Goal: Task Accomplishment & Management: Manage account settings

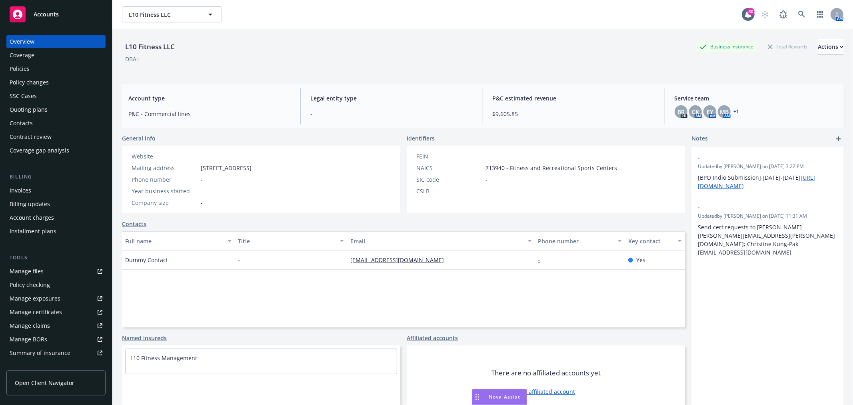
click at [68, 8] on div "Accounts" at bounding box center [56, 14] width 93 height 16
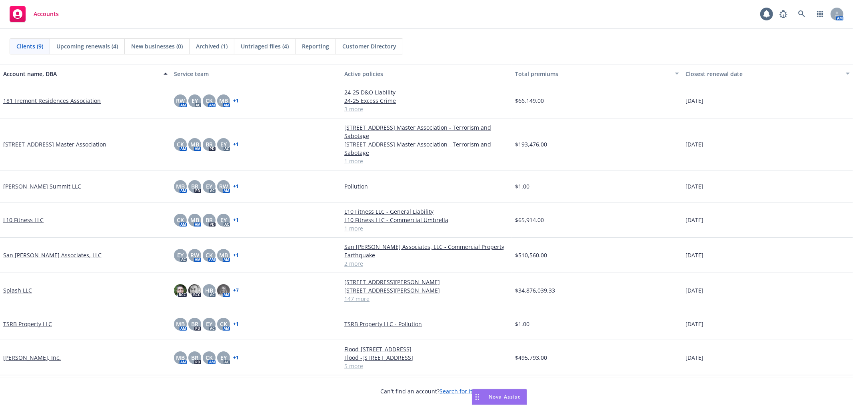
click at [15, 290] on link "Splash LLC" at bounding box center [17, 290] width 29 height 8
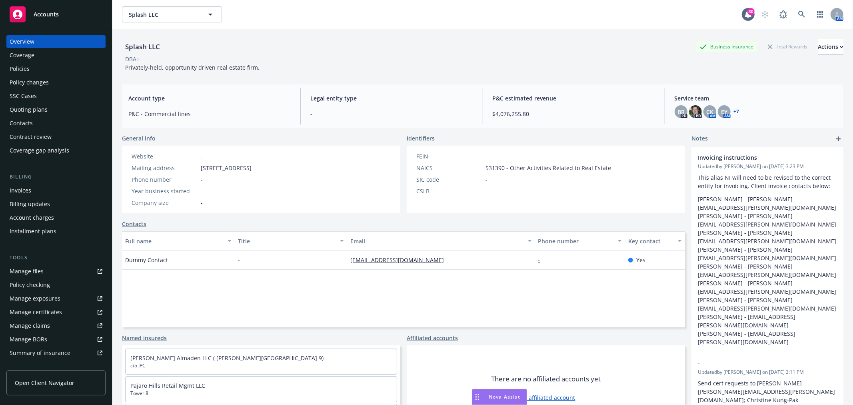
click at [491, 24] on div "Splash LLC Splash LLC 30 AM" at bounding box center [482, 14] width 741 height 29
click at [61, 17] on div "Accounts" at bounding box center [56, 14] width 93 height 16
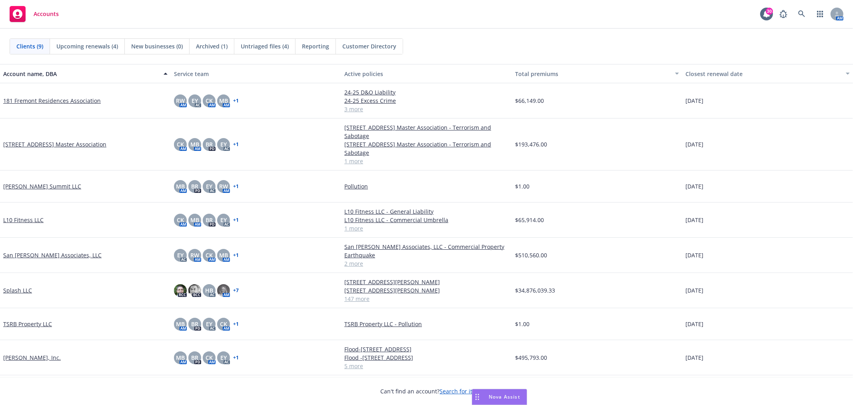
click at [52, 100] on link "181 Fremont Residences Association" at bounding box center [52, 100] width 98 height 8
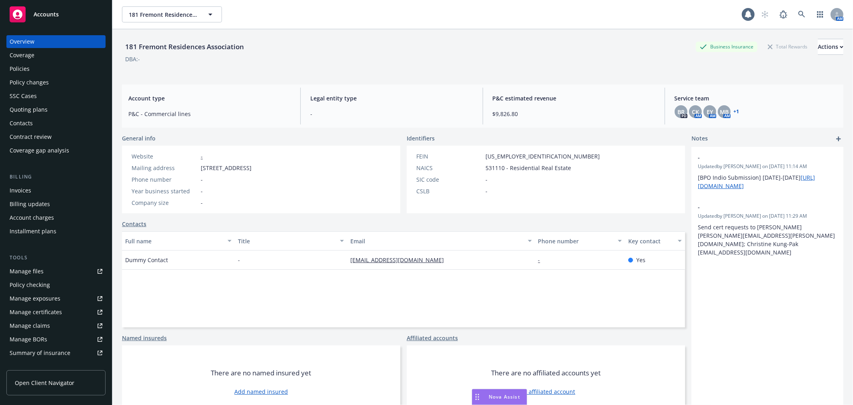
click at [39, 67] on div "Policies" at bounding box center [56, 68] width 93 height 13
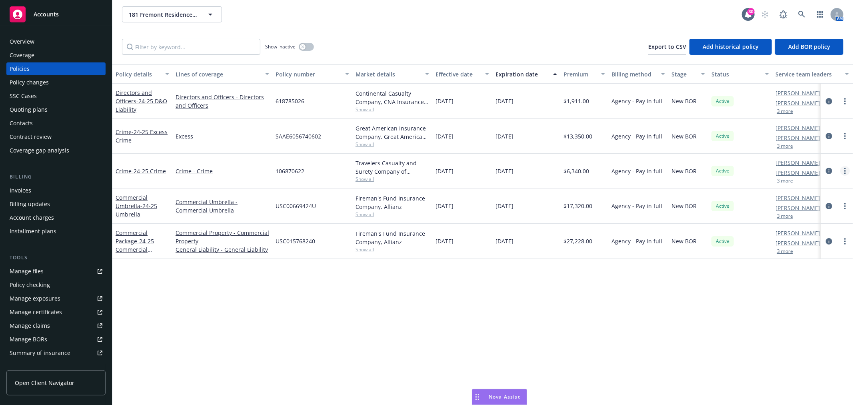
click at [843, 170] on link "more" at bounding box center [845, 171] width 10 height 10
click at [849, 170] on link "more" at bounding box center [845, 171] width 10 height 10
click at [793, 221] on link "End policy" at bounding box center [802, 220] width 94 height 16
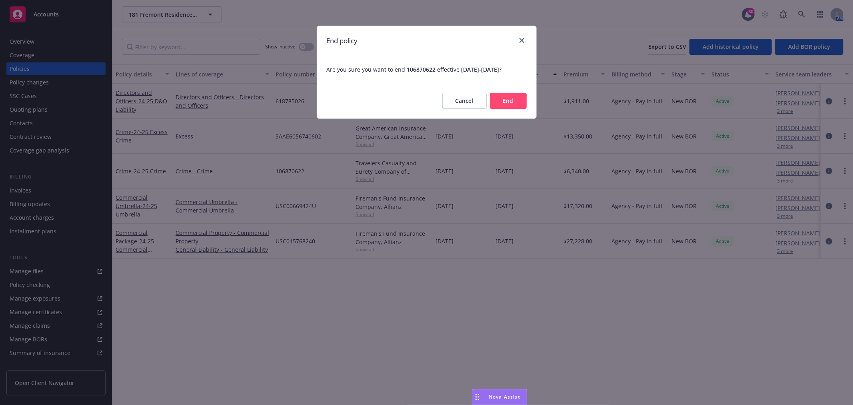
click at [503, 100] on button "End" at bounding box center [508, 101] width 37 height 16
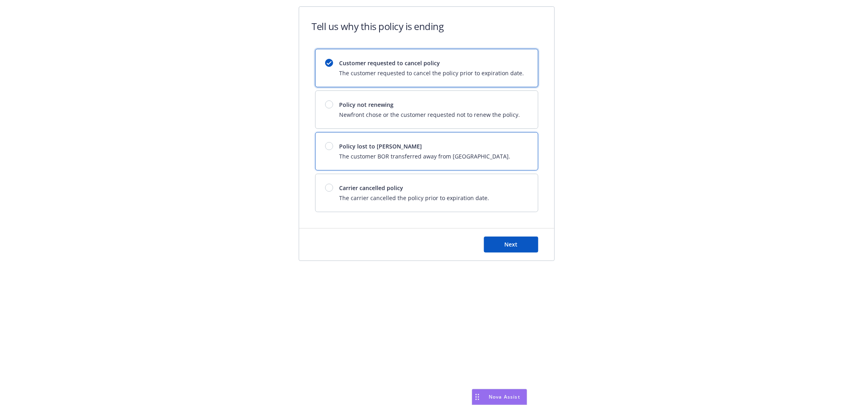
click at [332, 144] on div at bounding box center [329, 146] width 8 height 8
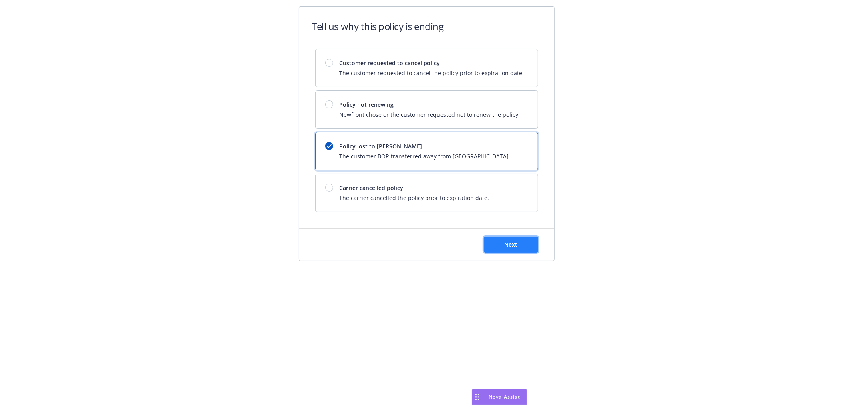
click at [500, 242] on button "Next" at bounding box center [511, 244] width 54 height 16
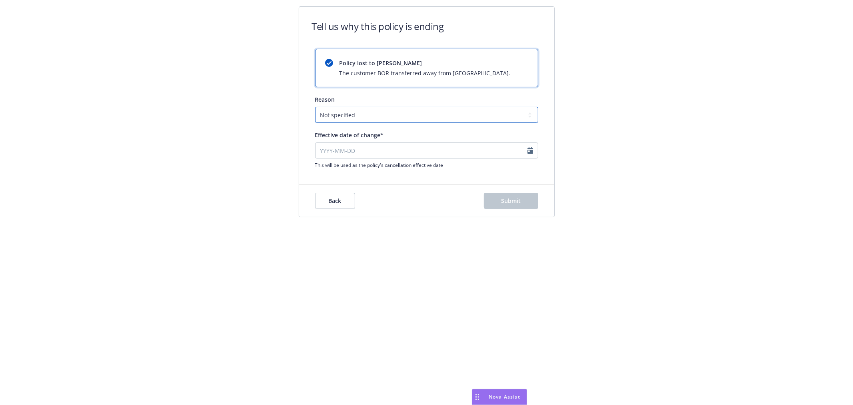
click at [382, 113] on select "Not specified Service Pricing Buyer change M&A, Bankruptcy, or Out of business …" at bounding box center [426, 115] width 223 height 16
select select "Pricing"
click at [315, 107] on select "Not specified Service Pricing Buyer change M&A, Bankruptcy, or Out of business …" at bounding box center [426, 115] width 223 height 16
select select "September"
select select "2025"
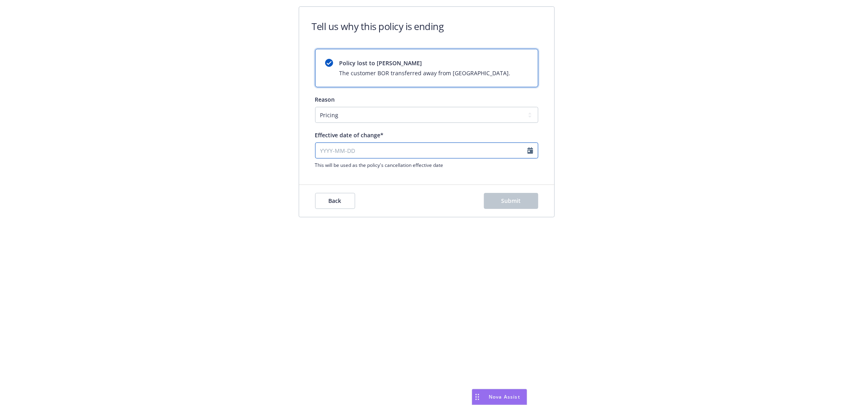
click at [376, 144] on input "Effective date of change*" at bounding box center [426, 150] width 223 height 16
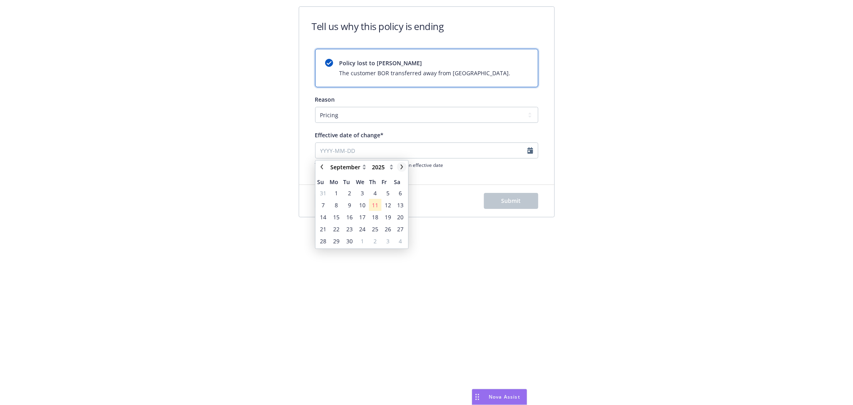
click at [403, 163] on link "chevronRight" at bounding box center [402, 167] width 10 height 10
select select "October"
click at [361, 192] on span "1" at bounding box center [362, 193] width 3 height 8
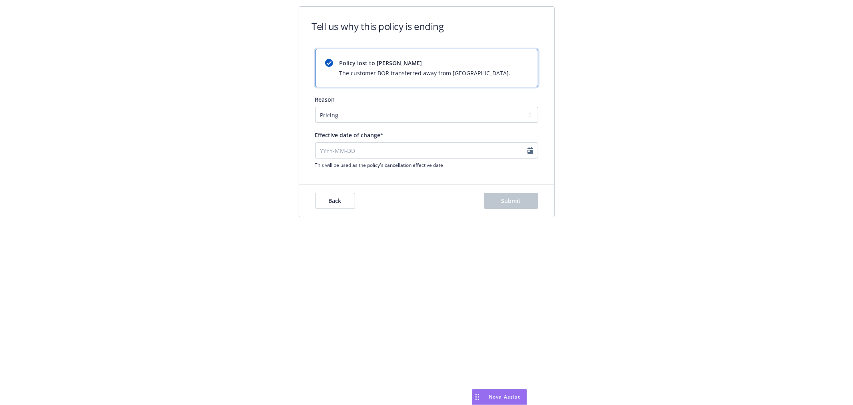
type input "[DATE]"
click at [399, 153] on input "[DATE]" at bounding box center [426, 150] width 223 height 16
select select "October"
select select "2025"
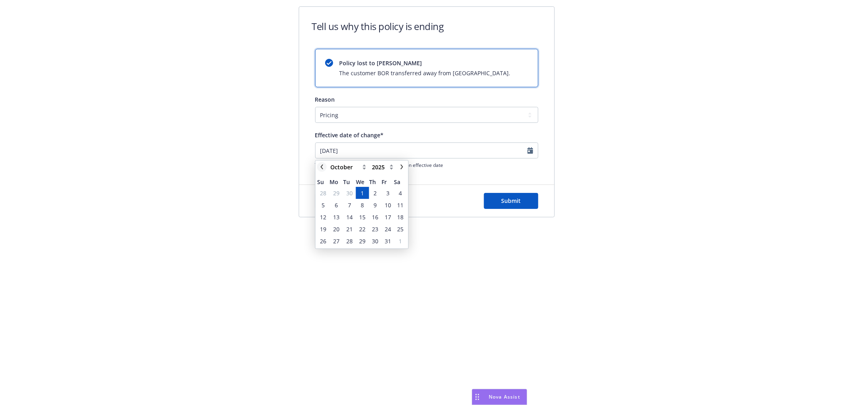
click at [325, 166] on link "chevronLeft" at bounding box center [322, 167] width 10 height 10
select select "September"
click at [362, 203] on span "10" at bounding box center [362, 205] width 6 height 8
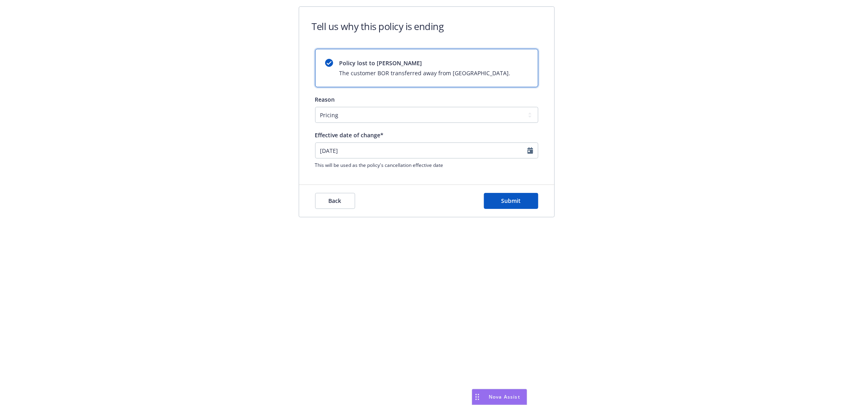
type input "[DATE]"
click at [521, 203] on button "Submit" at bounding box center [511, 201] width 54 height 16
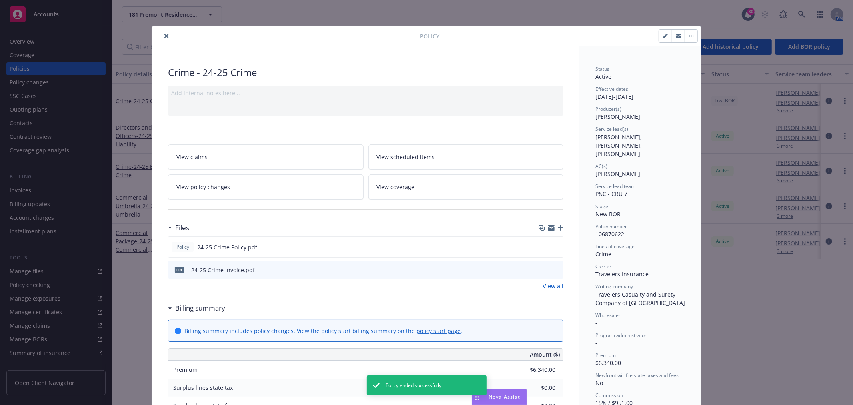
scroll to position [24, 0]
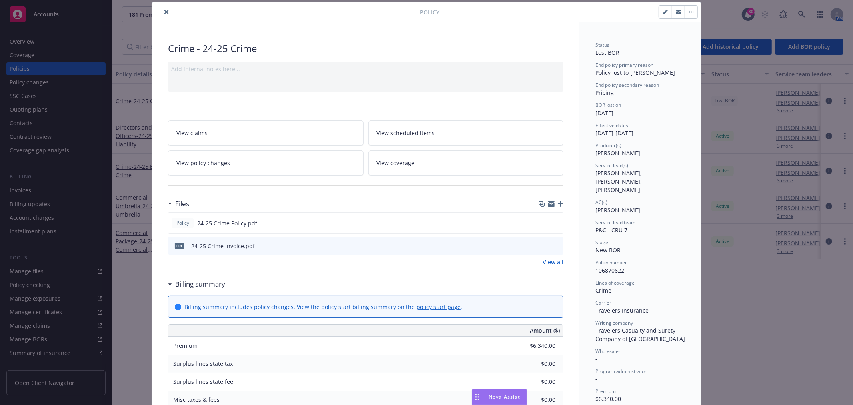
click at [164, 10] on icon "close" at bounding box center [166, 12] width 5 height 5
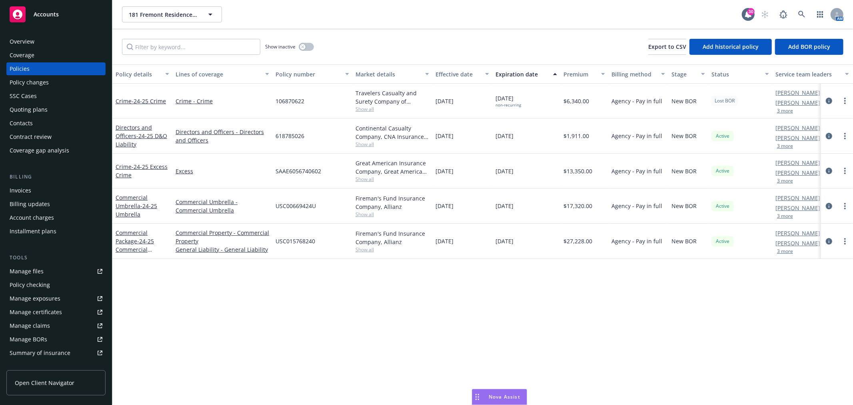
click at [304, 41] on div "Show inactive" at bounding box center [289, 47] width 49 height 16
click at [303, 46] on icon "button" at bounding box center [302, 46] width 3 height 3
click at [151, 99] on span "- 24-25 Crime" at bounding box center [149, 101] width 34 height 8
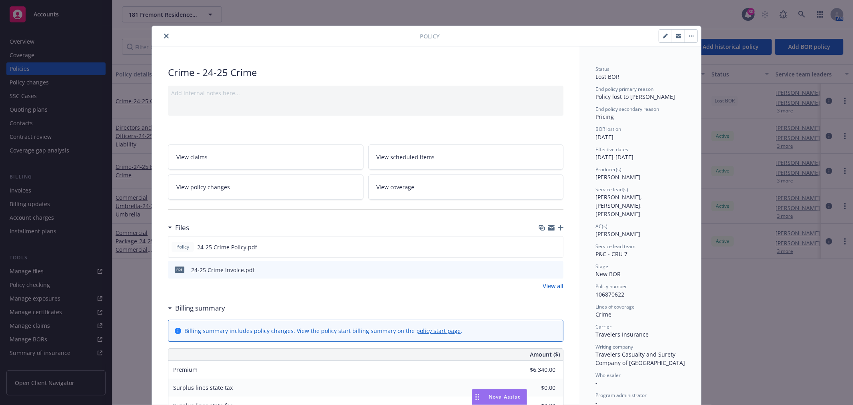
scroll to position [24, 0]
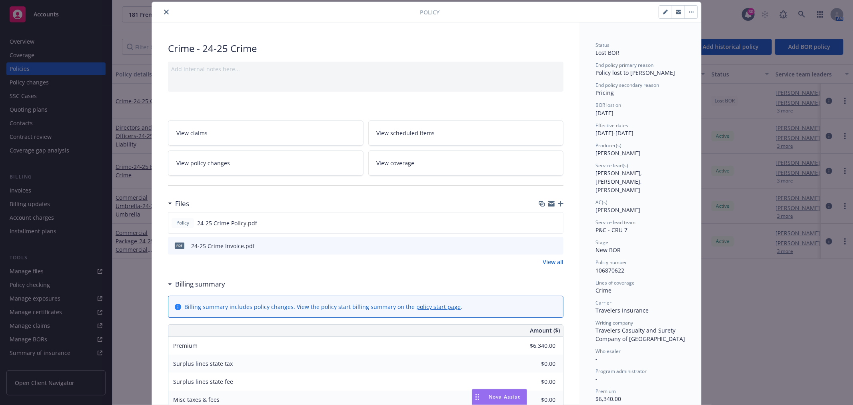
click at [558, 202] on icon "button" at bounding box center [561, 204] width 6 height 6
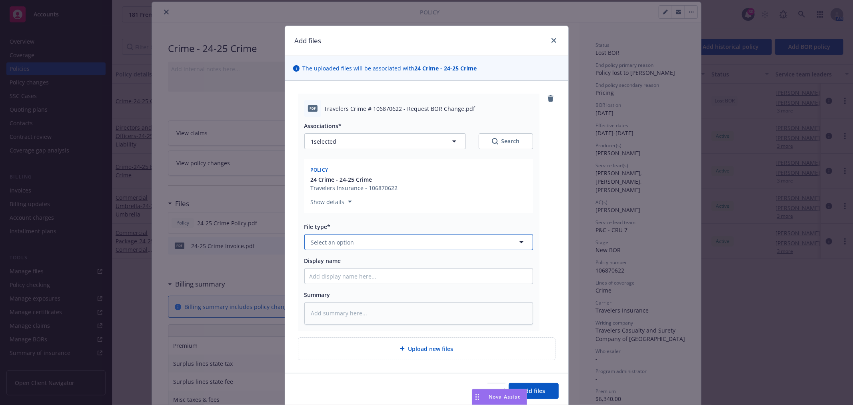
click at [353, 244] on button "Select an option" at bounding box center [418, 242] width 229 height 16
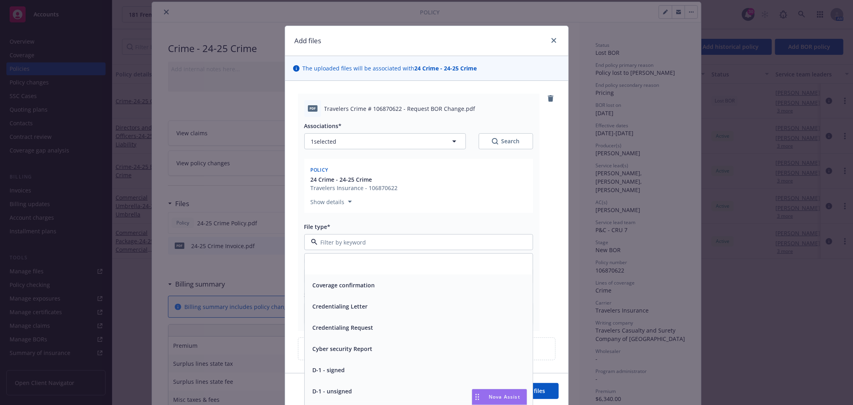
scroll to position [1155, 0]
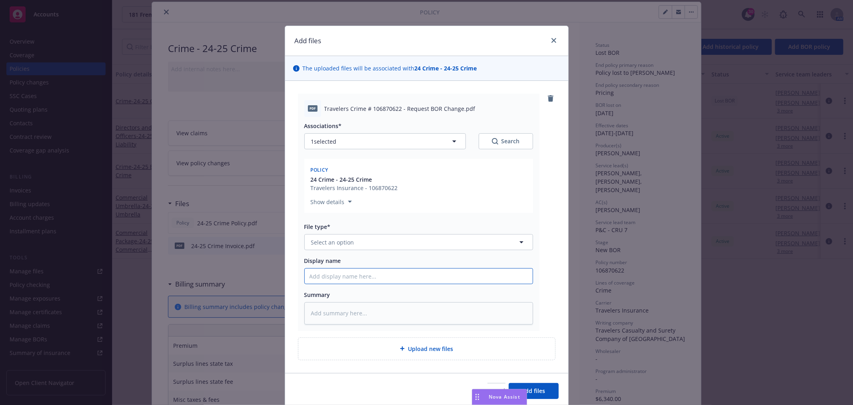
click at [341, 280] on input "Display name" at bounding box center [419, 275] width 228 height 15
paste input "Travelers Crime # 106870622 - Request BOR Change"
type textarea "x"
type input "Travelers Crime # 106870622 - Request BOR Change"
click at [406, 243] on button "Select an option" at bounding box center [418, 242] width 229 height 16
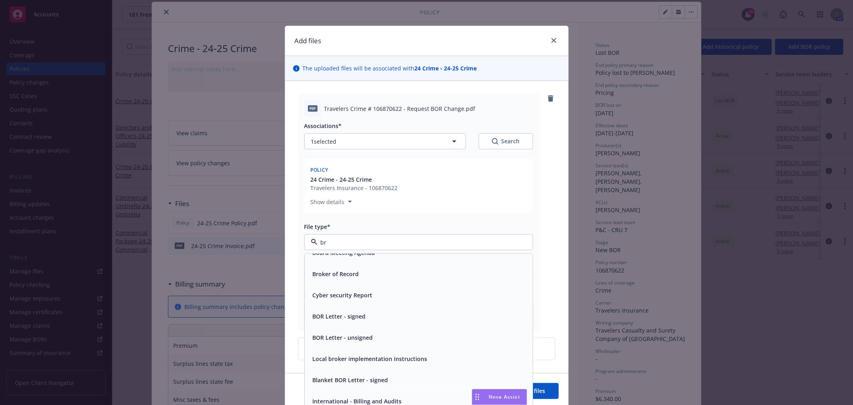
scroll to position [0, 0]
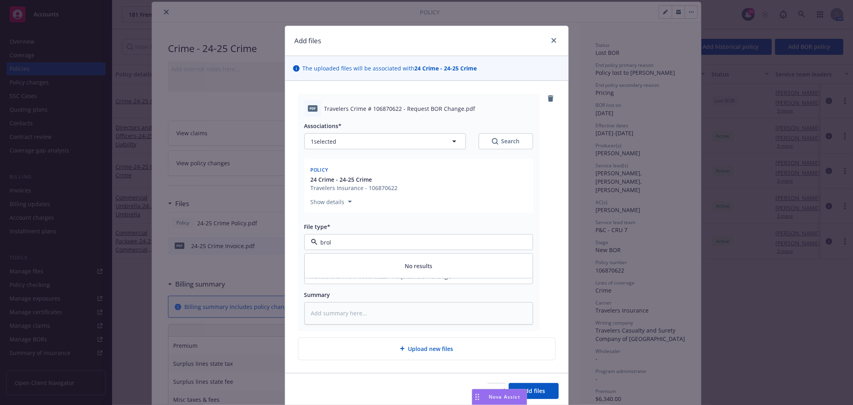
type input "bro"
click at [341, 285] on span "Broker of Record" at bounding box center [336, 285] width 46 height 8
click at [537, 392] on span "Add files" at bounding box center [534, 391] width 24 height 8
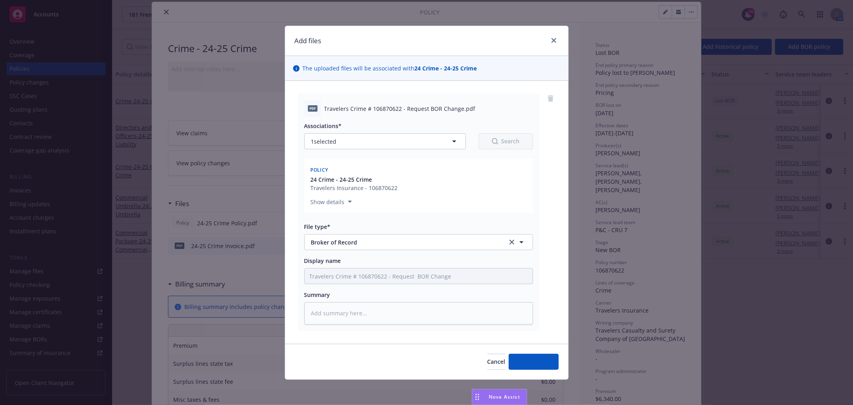
type textarea "x"
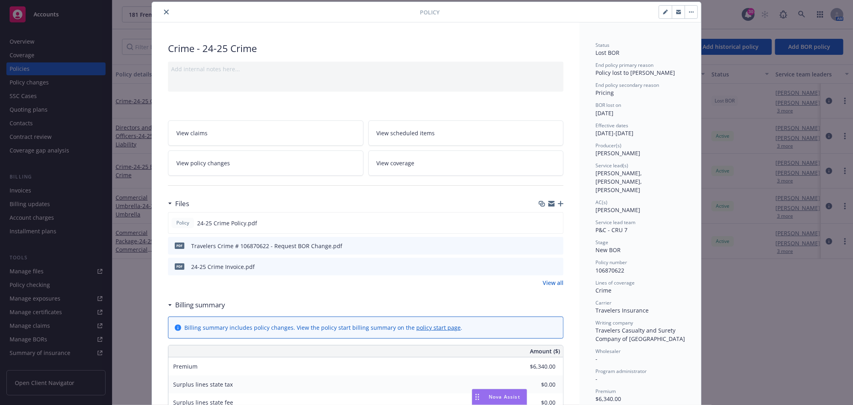
click at [167, 11] on div at bounding box center [287, 12] width 265 height 10
click at [164, 11] on icon "close" at bounding box center [166, 12] width 5 height 5
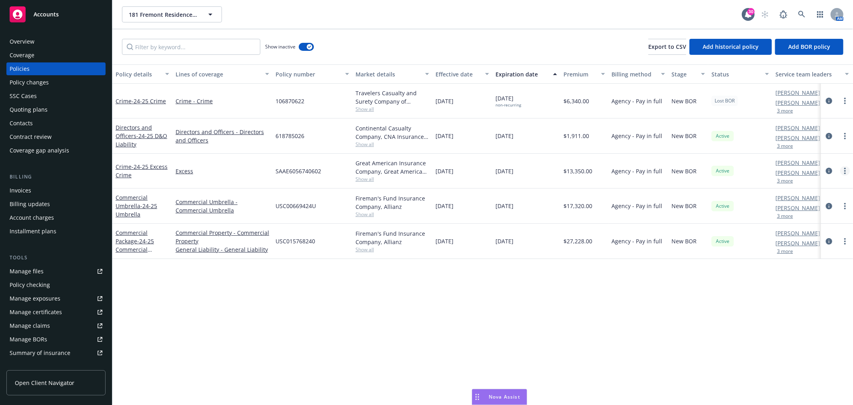
click at [847, 170] on link "more" at bounding box center [845, 171] width 10 height 10
click at [789, 218] on link "End policy" at bounding box center [802, 220] width 94 height 16
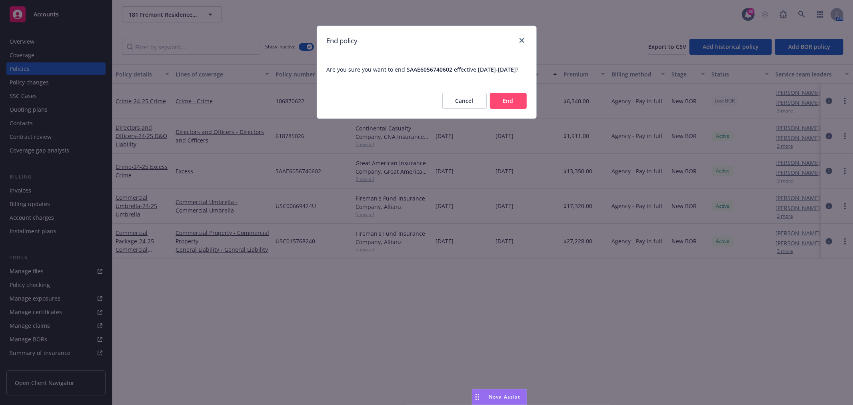
click at [517, 109] on button "End" at bounding box center [508, 101] width 37 height 16
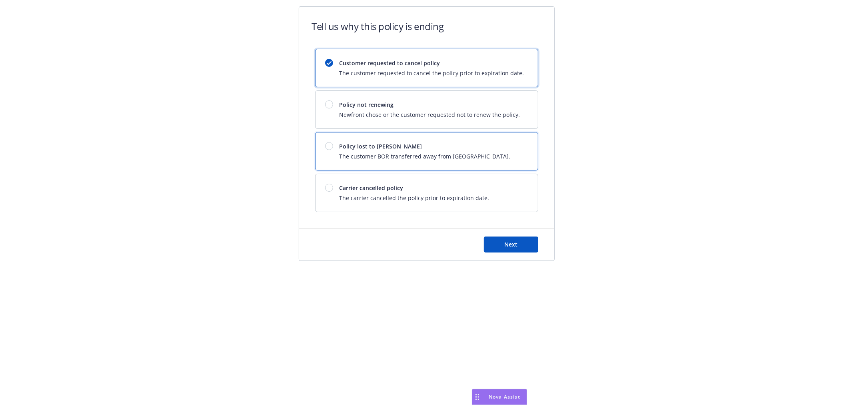
click at [350, 148] on span "Policy lost to [PERSON_NAME]" at bounding box center [425, 146] width 171 height 8
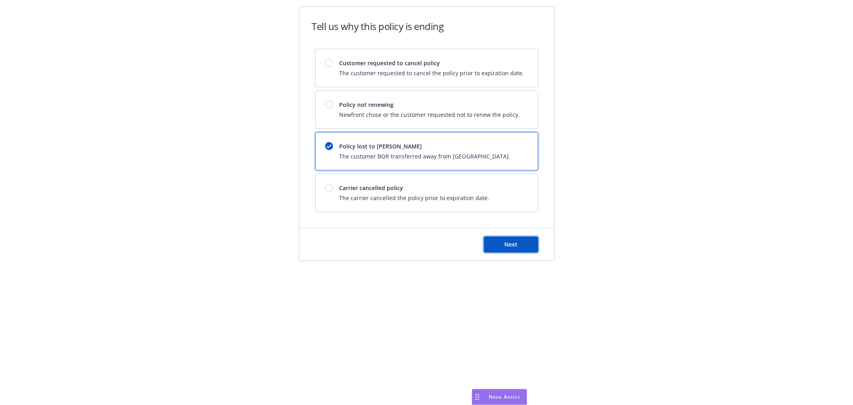
click at [498, 243] on button "Next" at bounding box center [511, 244] width 54 height 16
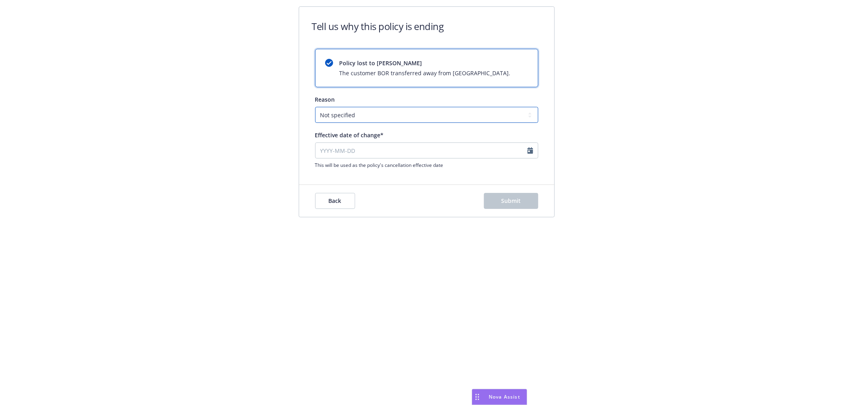
click at [391, 114] on select "Not specified Service Pricing Buyer change M&A, Bankruptcy, or Out of business …" at bounding box center [426, 115] width 223 height 16
select select "Pricing"
click at [315, 107] on select "Not specified Service Pricing Buyer change M&A, Bankruptcy, or Out of business …" at bounding box center [426, 115] width 223 height 16
select select "September"
select select "2025"
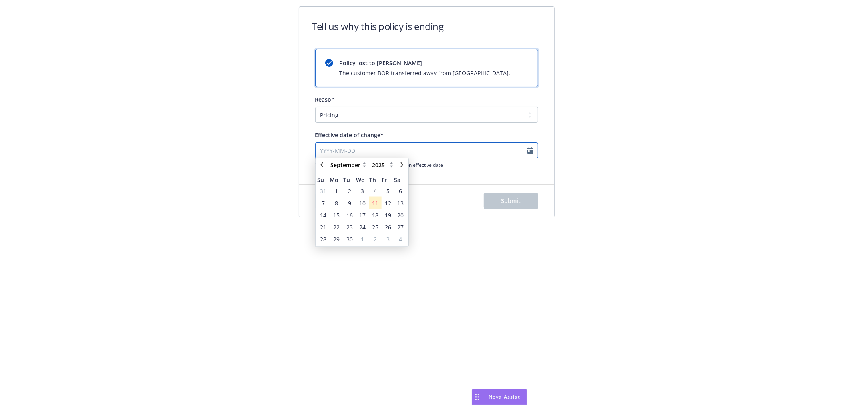
click at [388, 154] on input "Effective date of change*" at bounding box center [426, 150] width 223 height 16
click at [364, 205] on span "10" at bounding box center [362, 205] width 6 height 8
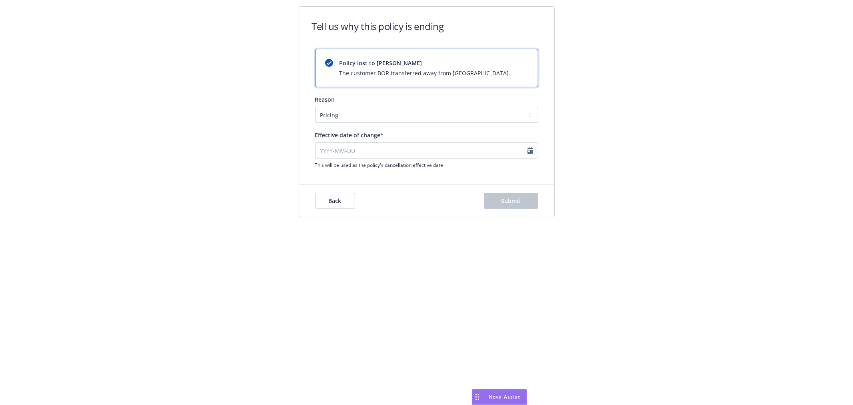
type input "[DATE]"
click at [506, 202] on span "Submit" at bounding box center [511, 201] width 20 height 8
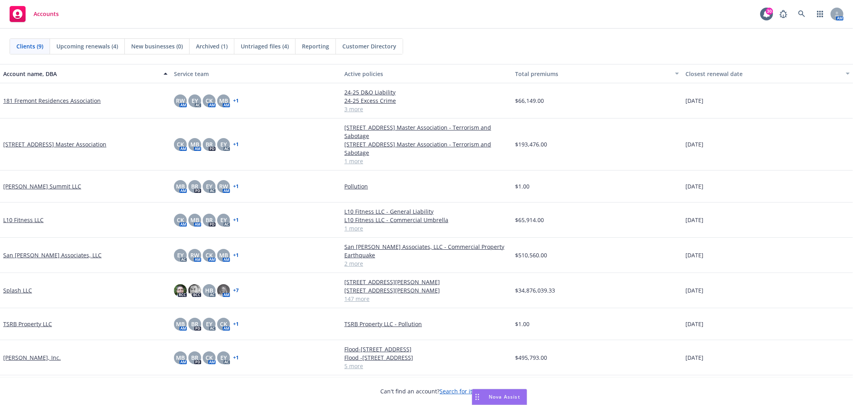
click at [67, 141] on link "[STREET_ADDRESS] Master Association" at bounding box center [54, 144] width 103 height 8
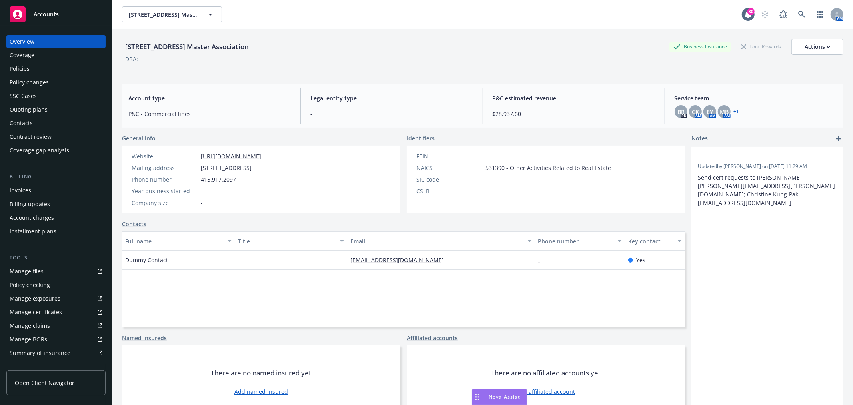
click at [73, 14] on div "Accounts" at bounding box center [56, 14] width 93 height 16
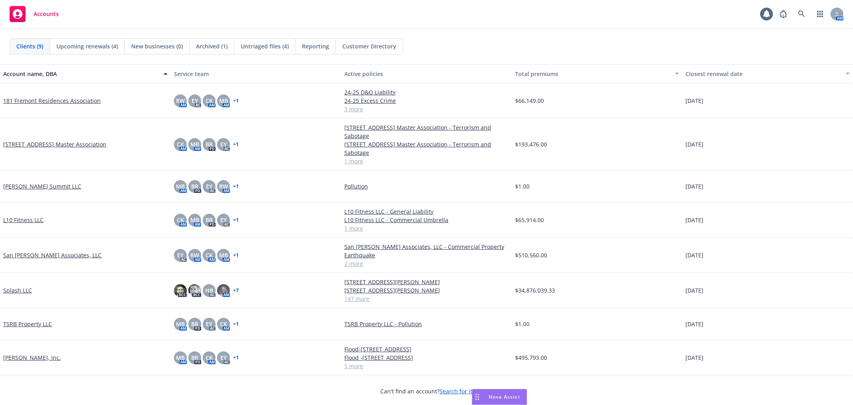
click at [60, 101] on link "181 Fremont Residences Association" at bounding box center [52, 100] width 98 height 8
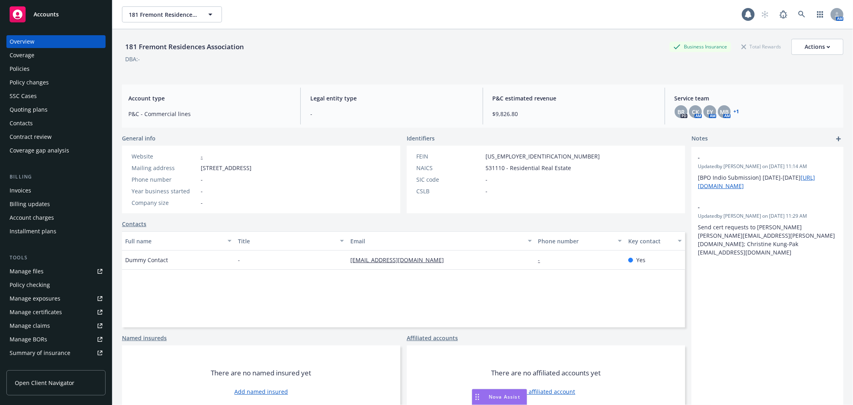
click at [39, 66] on div "Policies" at bounding box center [56, 68] width 93 height 13
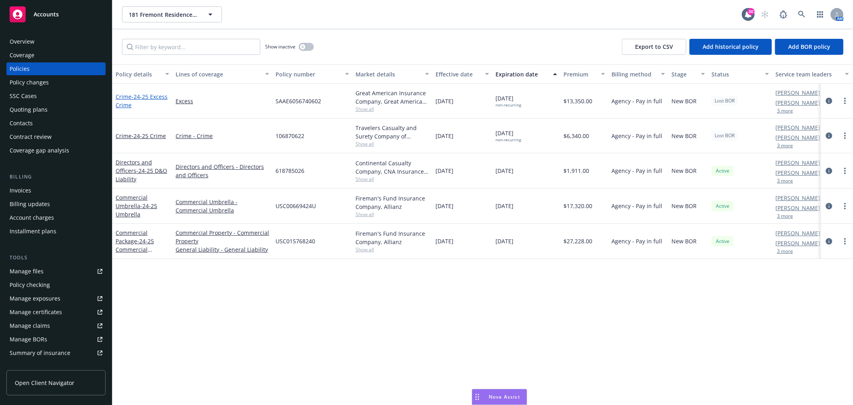
click at [138, 97] on span "- 24-25 Excess Crime" at bounding box center [142, 101] width 52 height 16
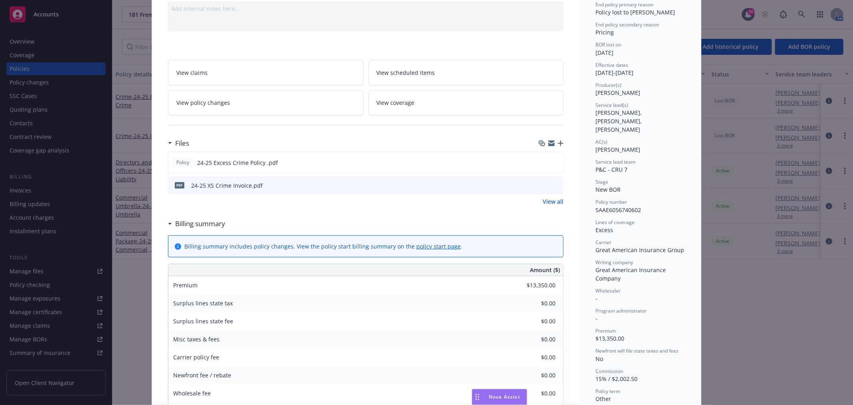
scroll to position [89, 0]
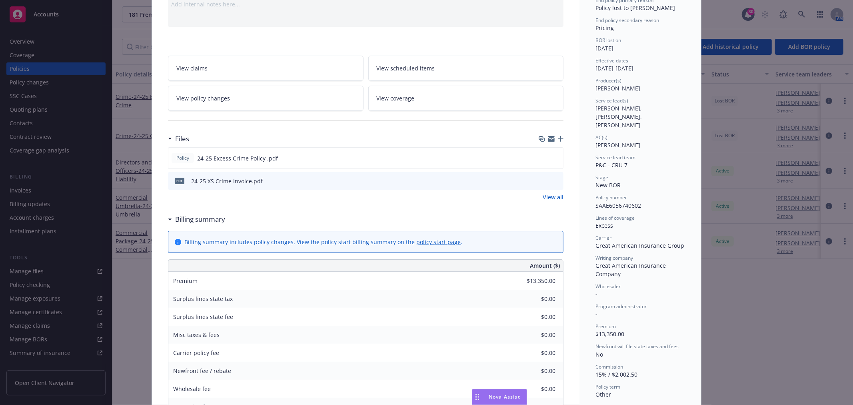
click at [560, 138] on icon "button" at bounding box center [561, 139] width 6 height 6
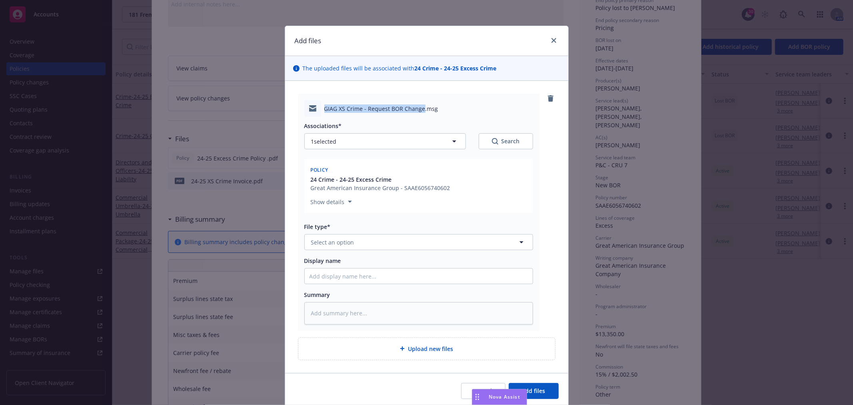
drag, startPoint x: 419, startPoint y: 109, endPoint x: 310, endPoint y: 106, distance: 108.8
click at [310, 106] on div "GIAG XS Crime - Request BOR Change.msg" at bounding box center [418, 108] width 229 height 17
copy span "GIAG XS Crime - Request BOR Change"
click at [373, 278] on input "Display name" at bounding box center [419, 275] width 228 height 15
paste input "GIAG XS Crime - Request BOR Change"
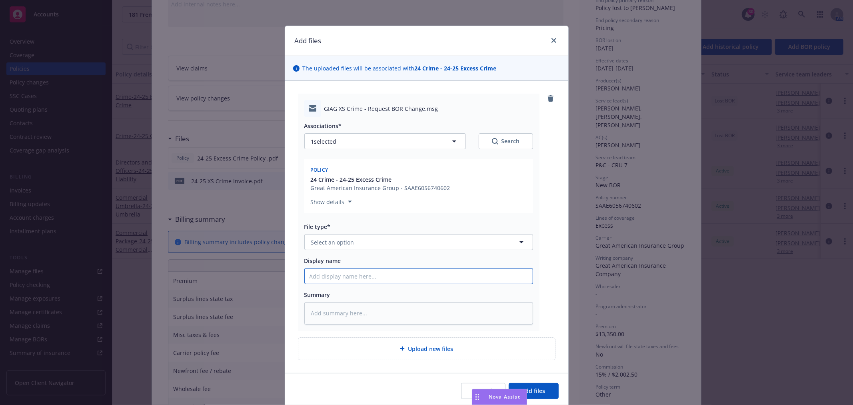
type textarea "x"
type input "GIAG XS Crime - Request BOR Change"
drag, startPoint x: 373, startPoint y: 247, endPoint x: 381, endPoint y: 236, distance: 13.7
click at [375, 243] on button "Select an option" at bounding box center [418, 242] width 229 height 16
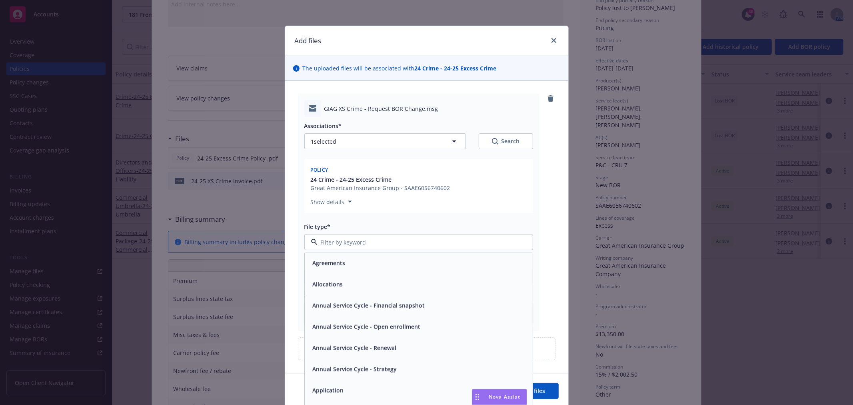
click at [381, 236] on div at bounding box center [418, 242] width 229 height 16
click at [381, 239] on input at bounding box center [417, 242] width 199 height 8
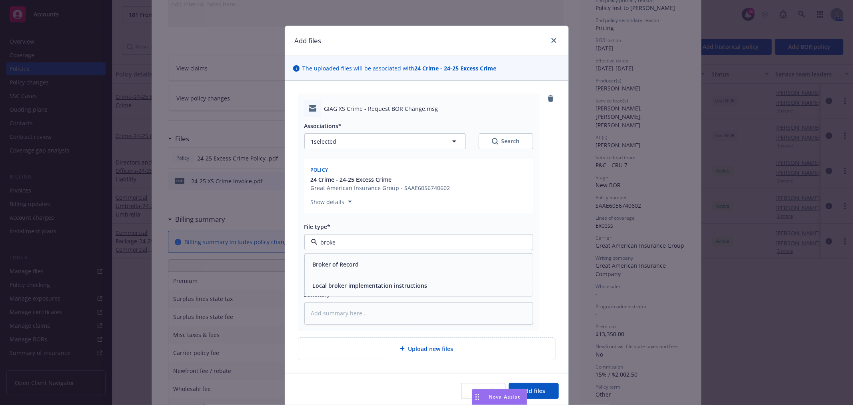
type input "broker"
click at [373, 263] on div "Broker of Record" at bounding box center [419, 264] width 218 height 12
click at [539, 389] on span "Add files" at bounding box center [534, 391] width 24 height 8
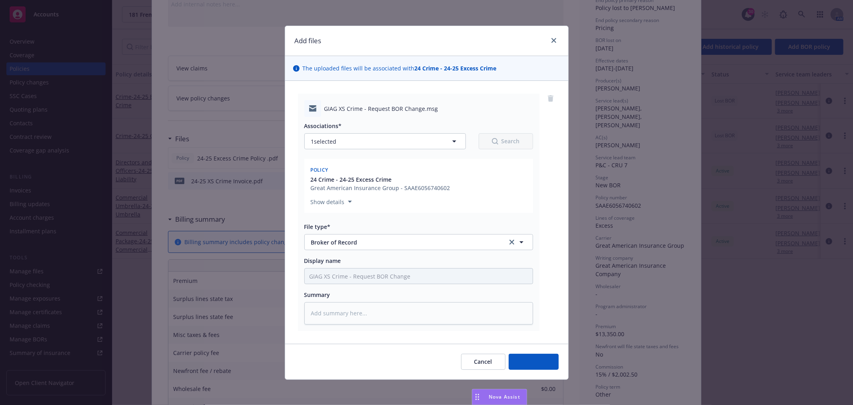
type textarea "x"
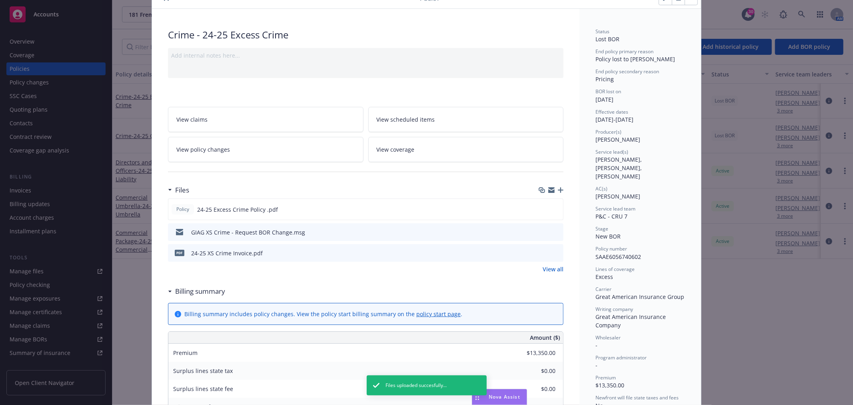
scroll to position [0, 0]
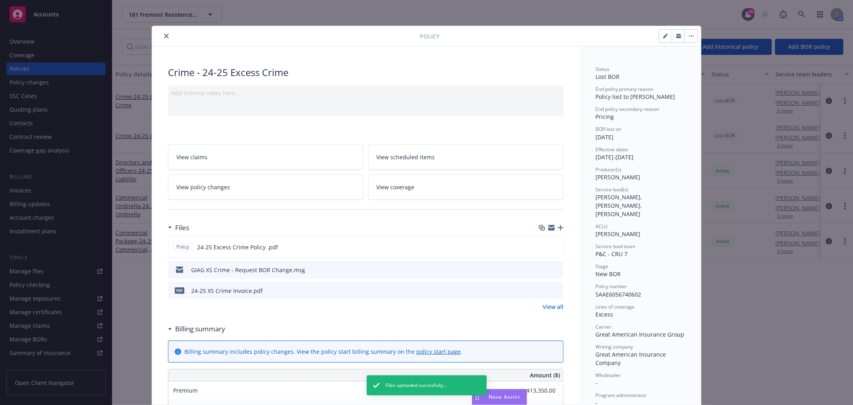
click at [164, 37] on icon "close" at bounding box center [166, 36] width 5 height 5
